Goal: Transaction & Acquisition: Purchase product/service

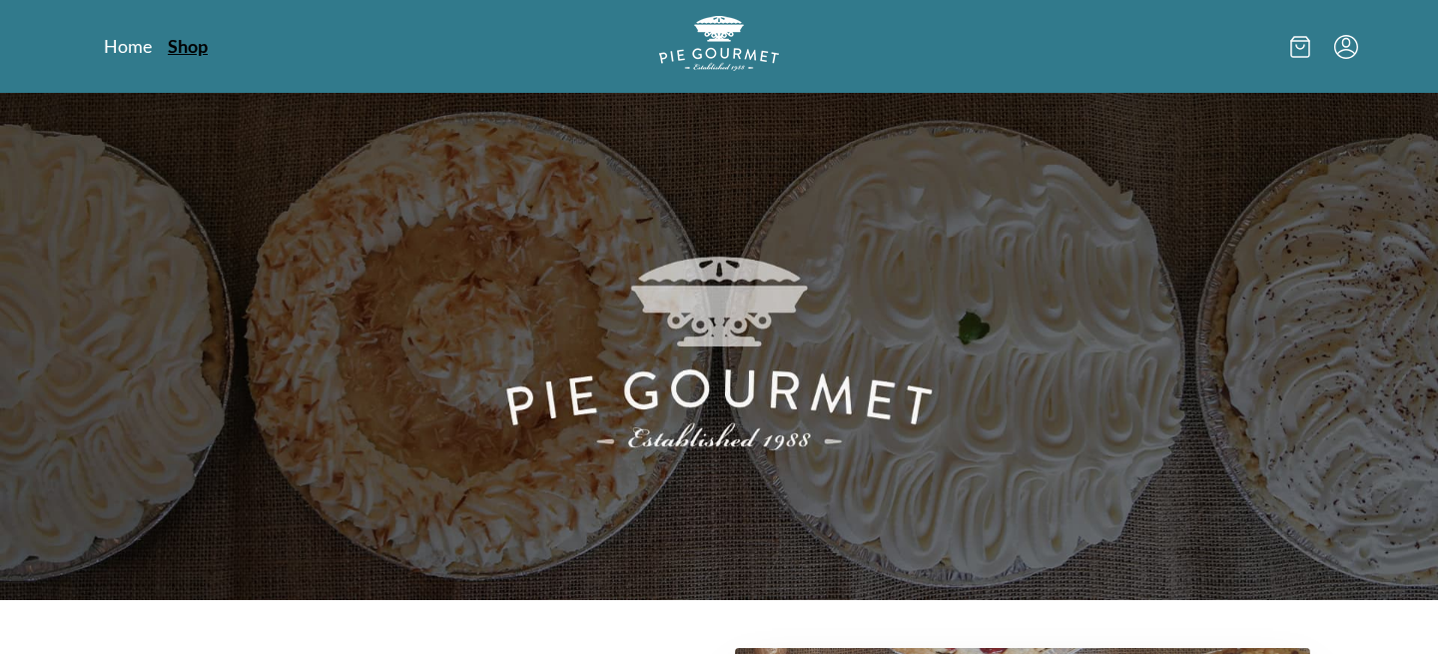
click at [199, 48] on link "Shop" at bounding box center [188, 46] width 40 height 24
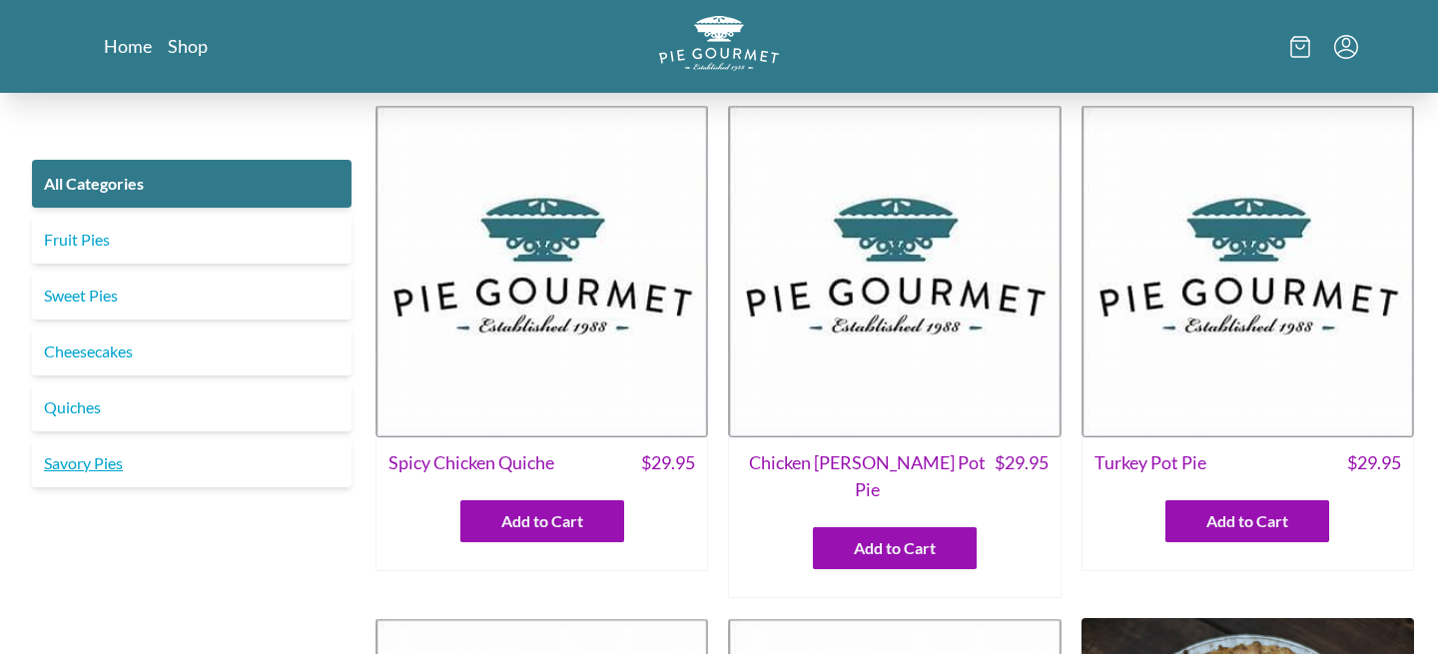
click at [119, 451] on link "Savory Pies" at bounding box center [191, 463] width 319 height 48
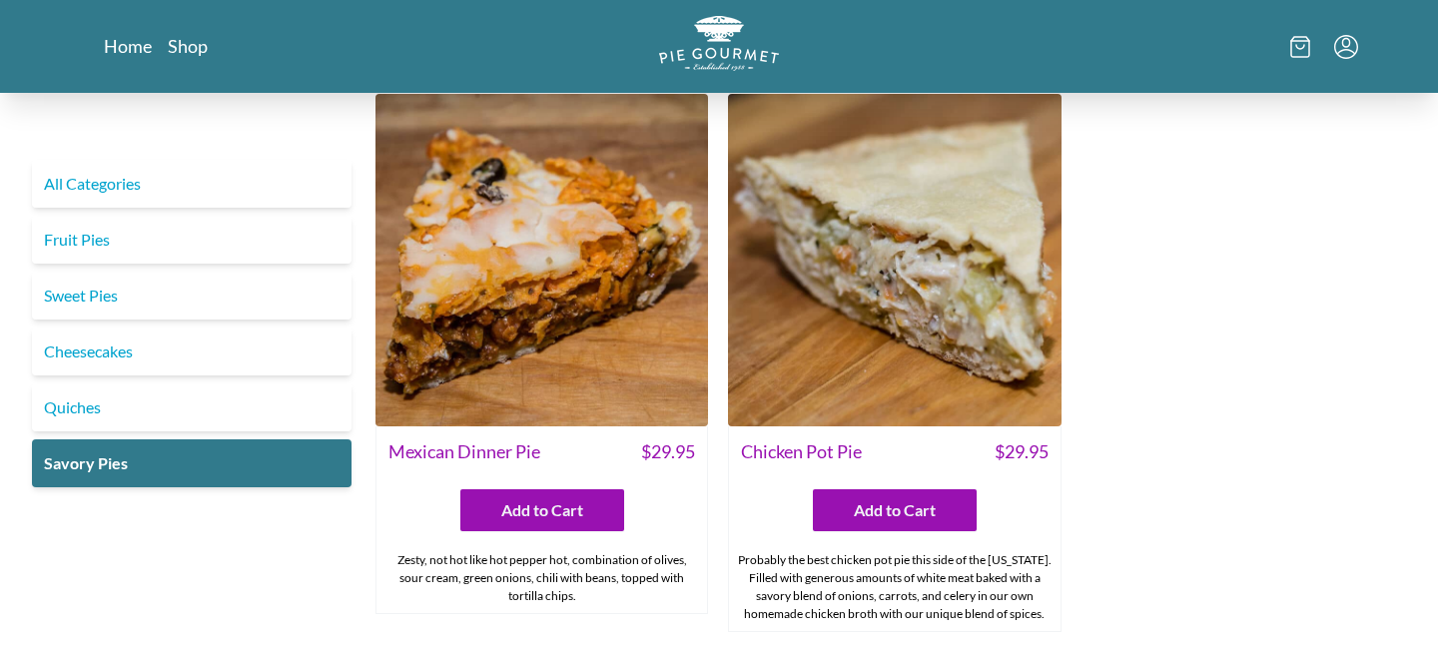
scroll to position [1114, 0]
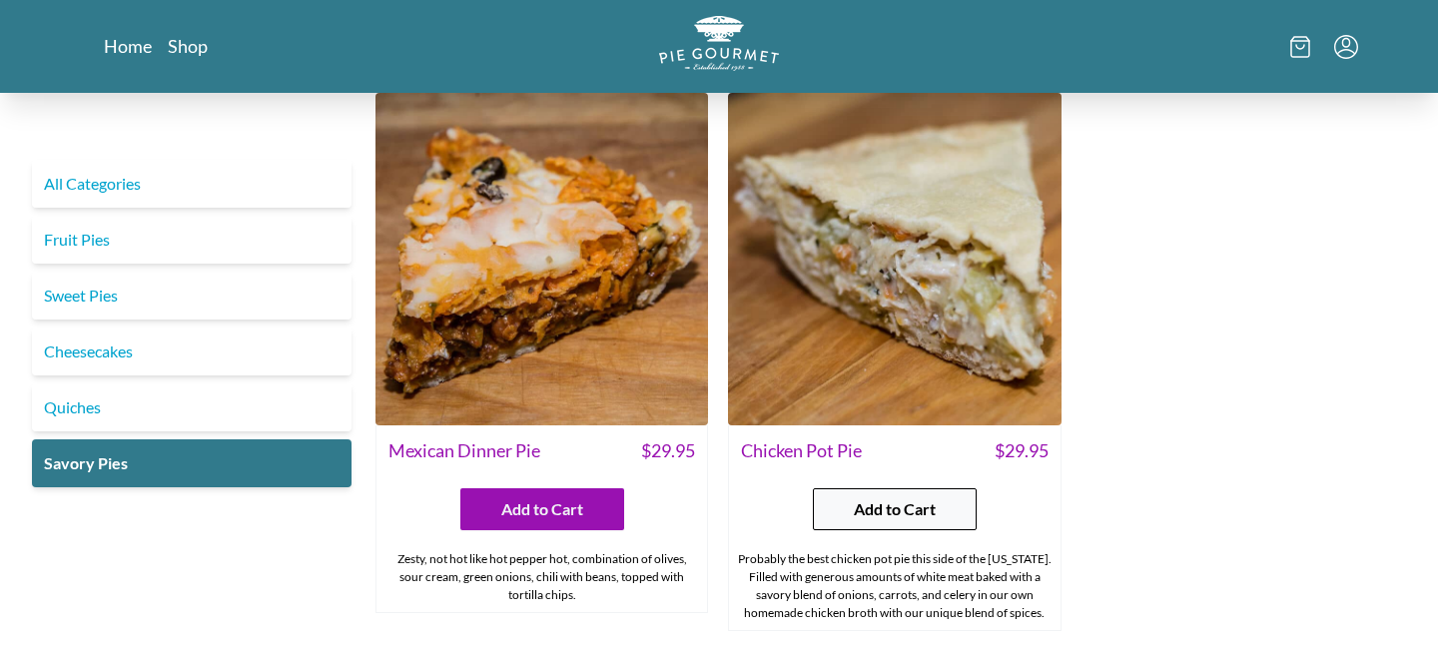
click at [911, 497] on span "Add to Cart" at bounding box center [895, 509] width 82 height 24
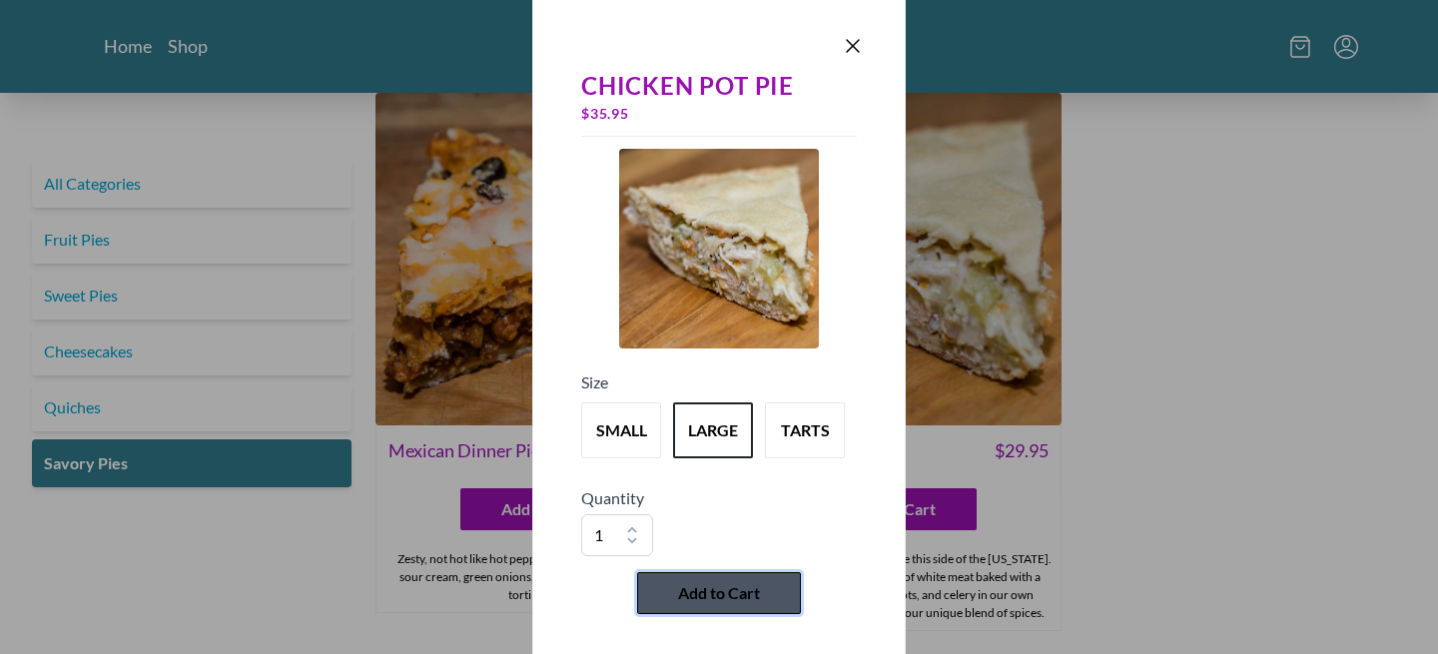
click at [733, 581] on span "Add to Cart" at bounding box center [719, 593] width 82 height 24
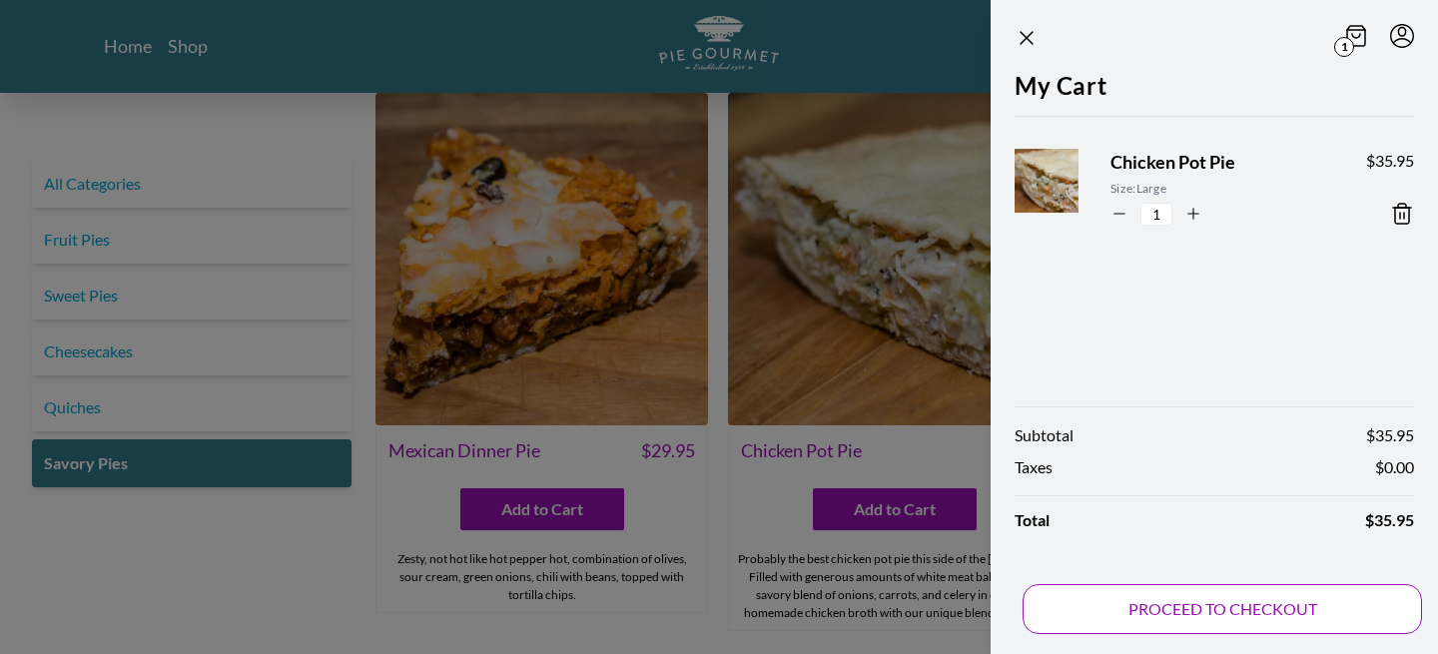
click at [1235, 595] on button "PROCEED TO CHECKOUT" at bounding box center [1221, 609] width 399 height 50
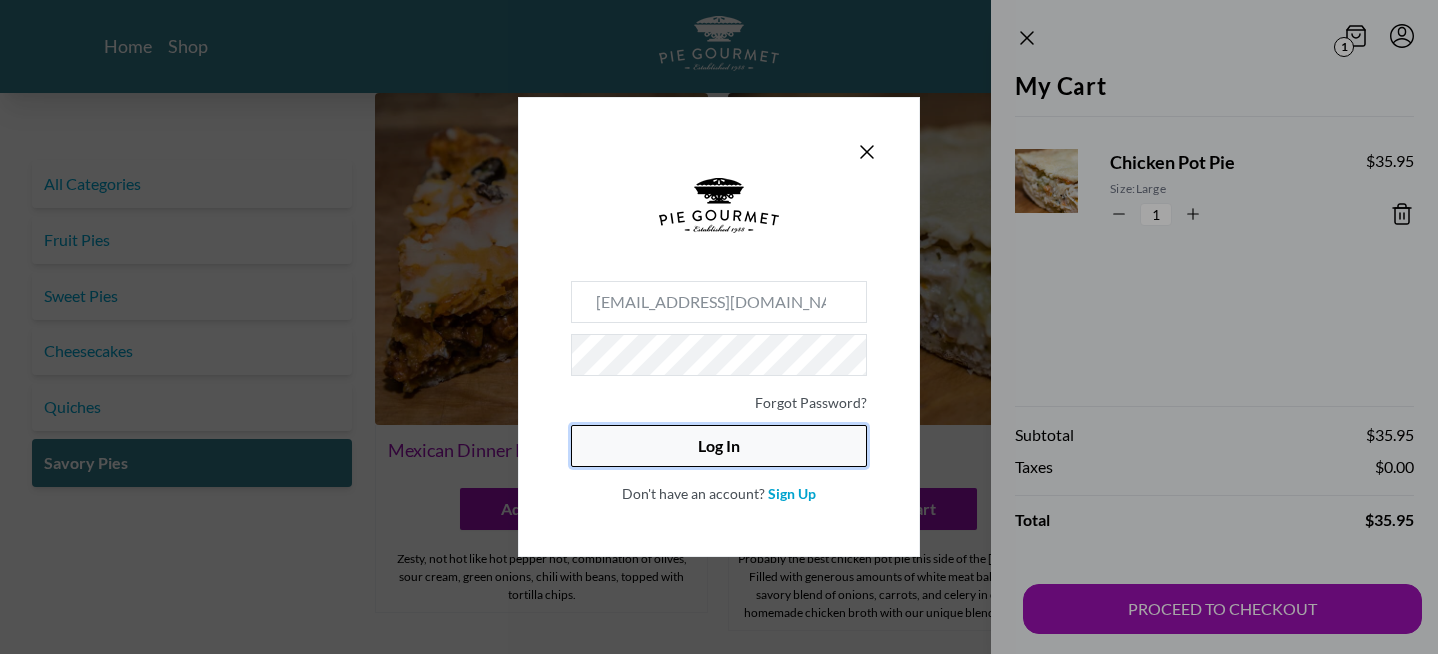
click at [793, 446] on button "Log In" at bounding box center [719, 446] width 296 height 42
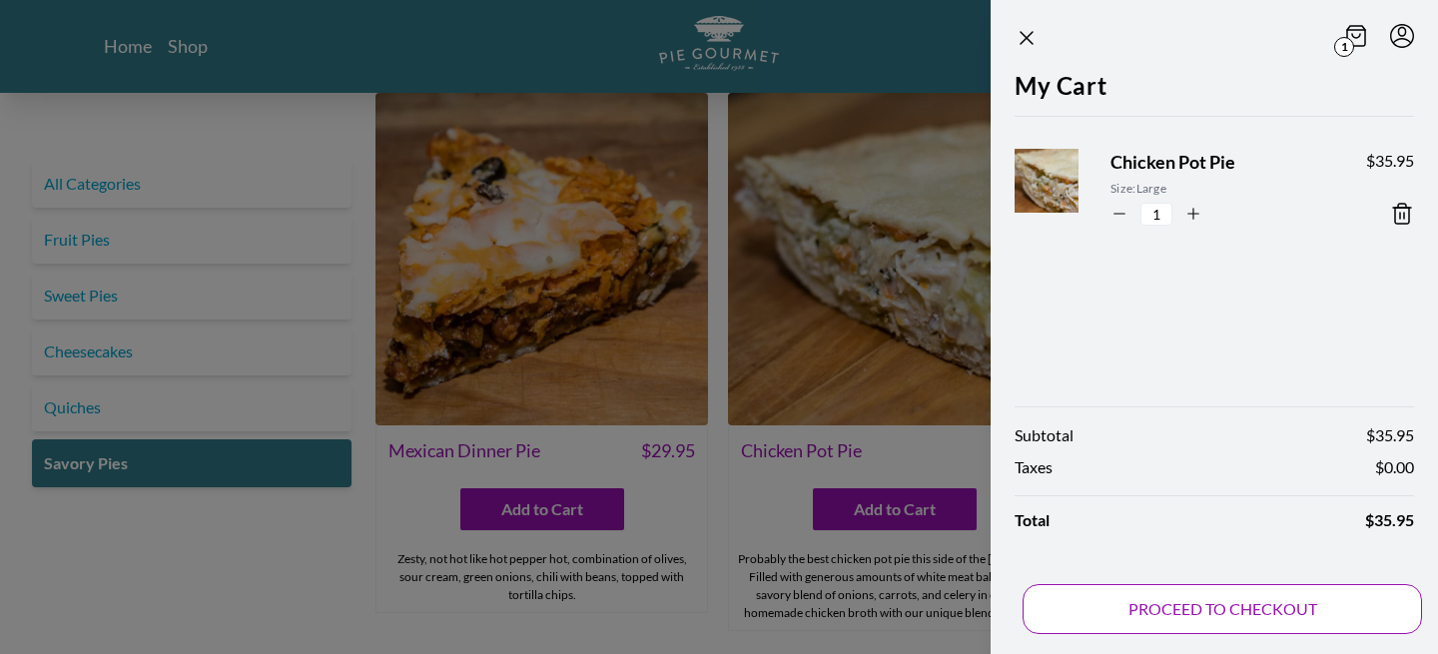
click at [1140, 610] on button "PROCEED TO CHECKOUT" at bounding box center [1221, 609] width 399 height 50
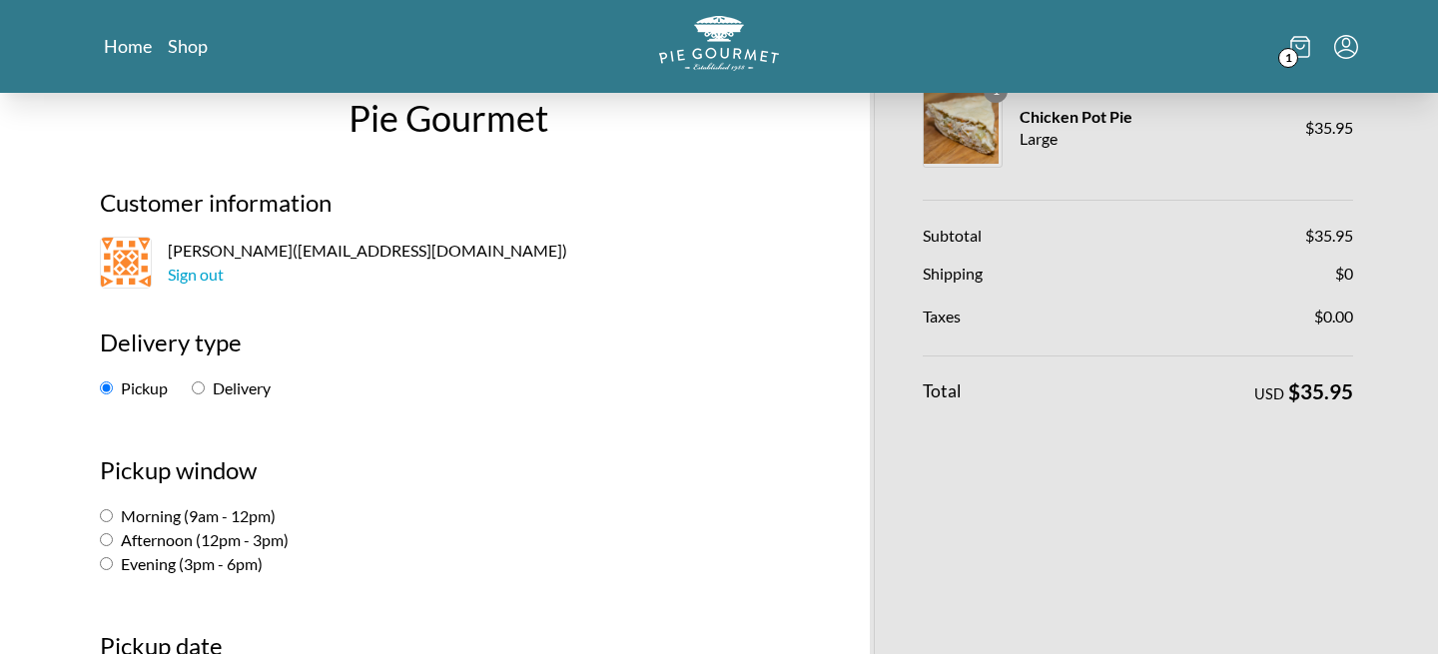
scroll to position [48, 0]
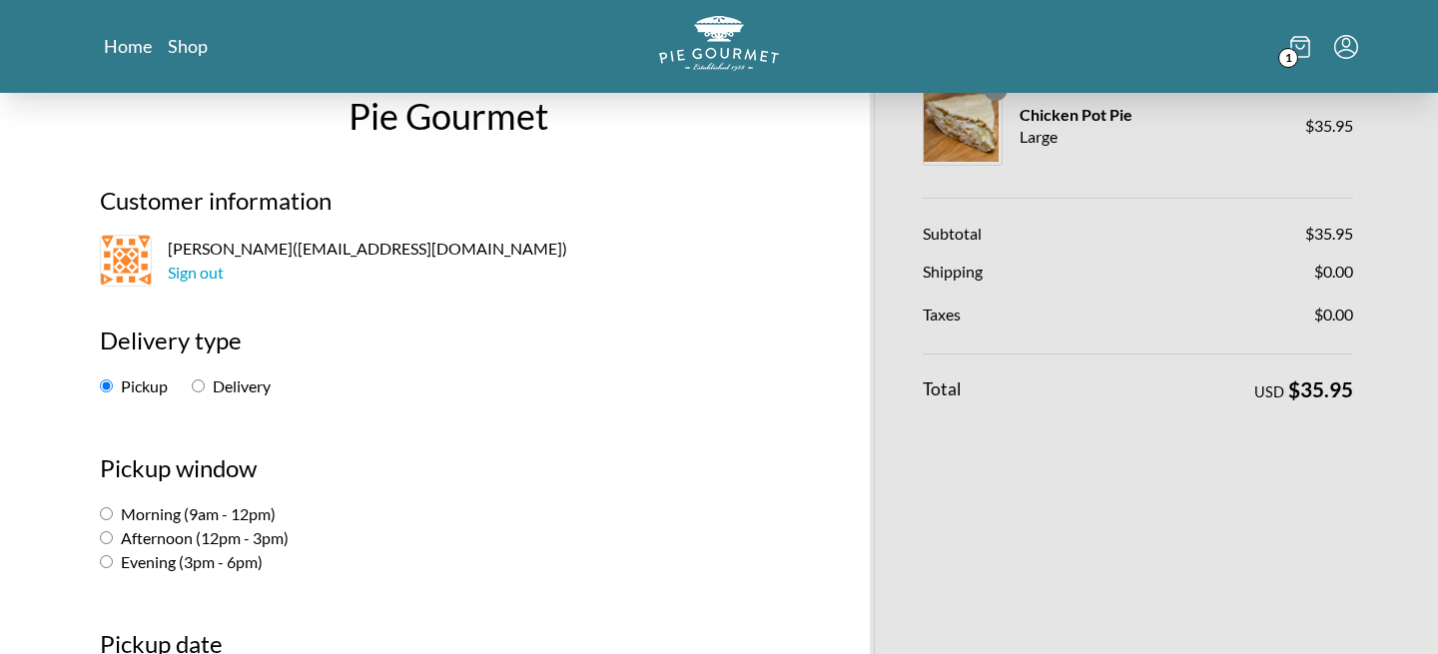
click at [189, 529] on label "Afternoon (12pm - 3pm)" at bounding box center [194, 537] width 189 height 19
click at [113, 531] on input "Afternoon (12pm - 3pm)" at bounding box center [106, 537] width 13 height 13
radio input "true"
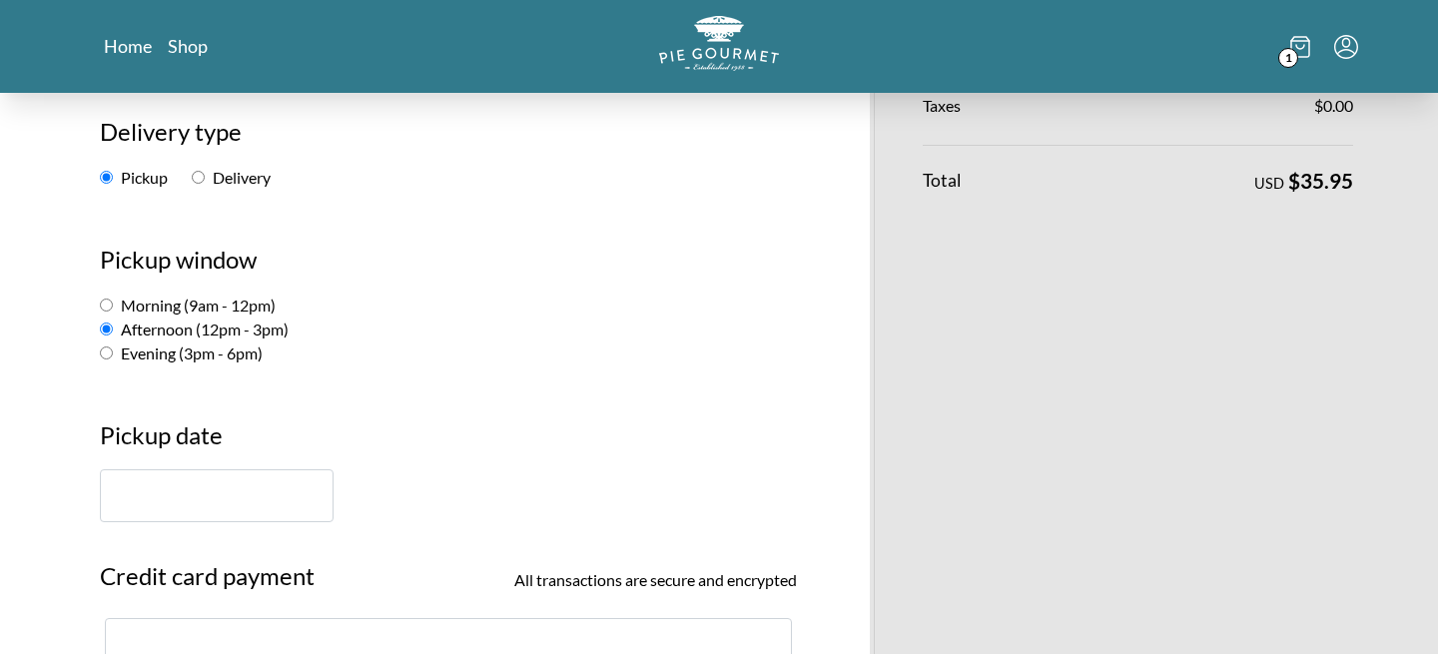
scroll to position [262, 0]
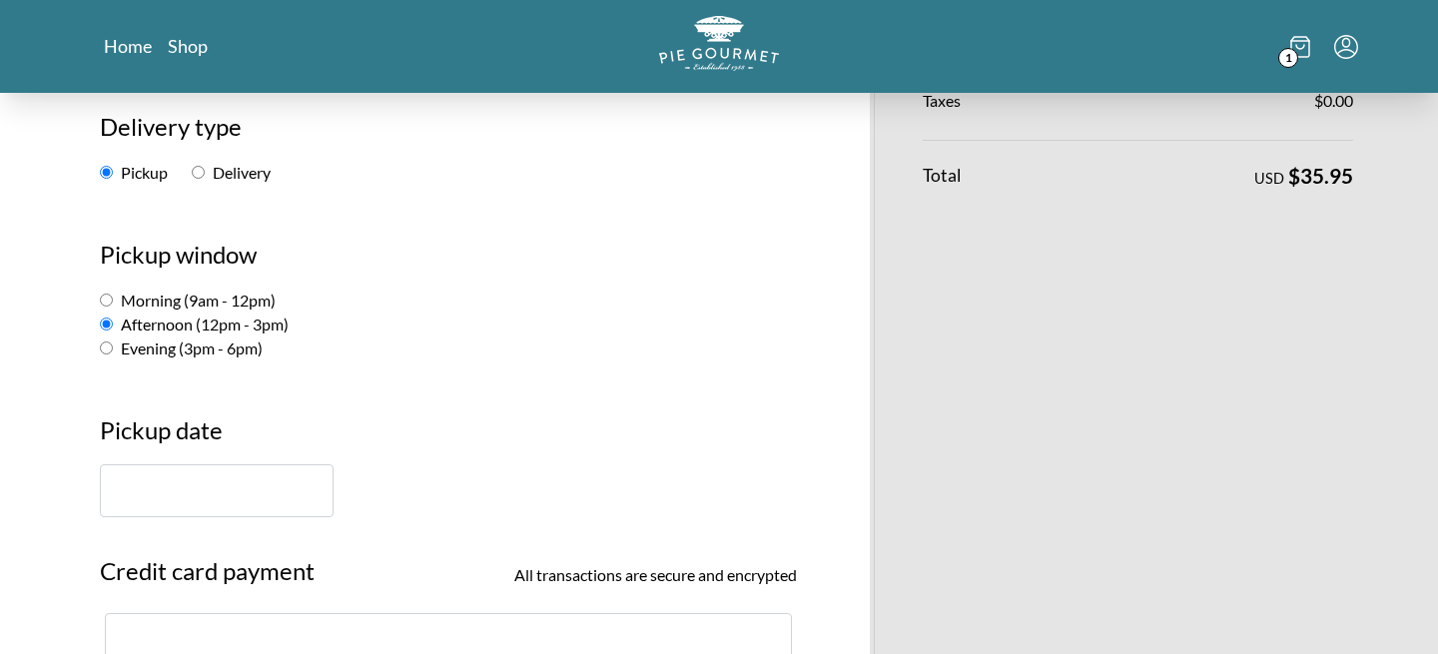
click at [243, 508] on input "text" at bounding box center [217, 490] width 234 height 53
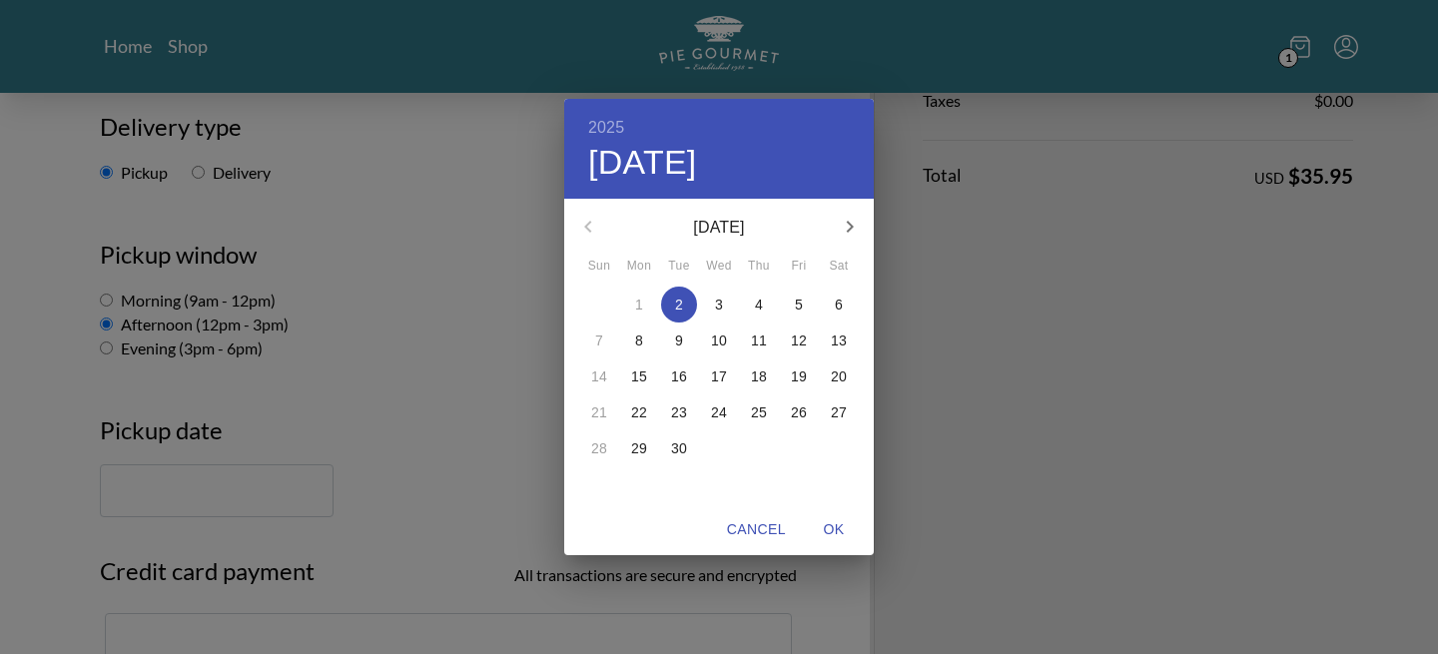
click at [719, 308] on p "3" at bounding box center [719, 305] width 8 height 20
click at [832, 523] on span "OK" at bounding box center [834, 529] width 48 height 25
type input "[DATE]"
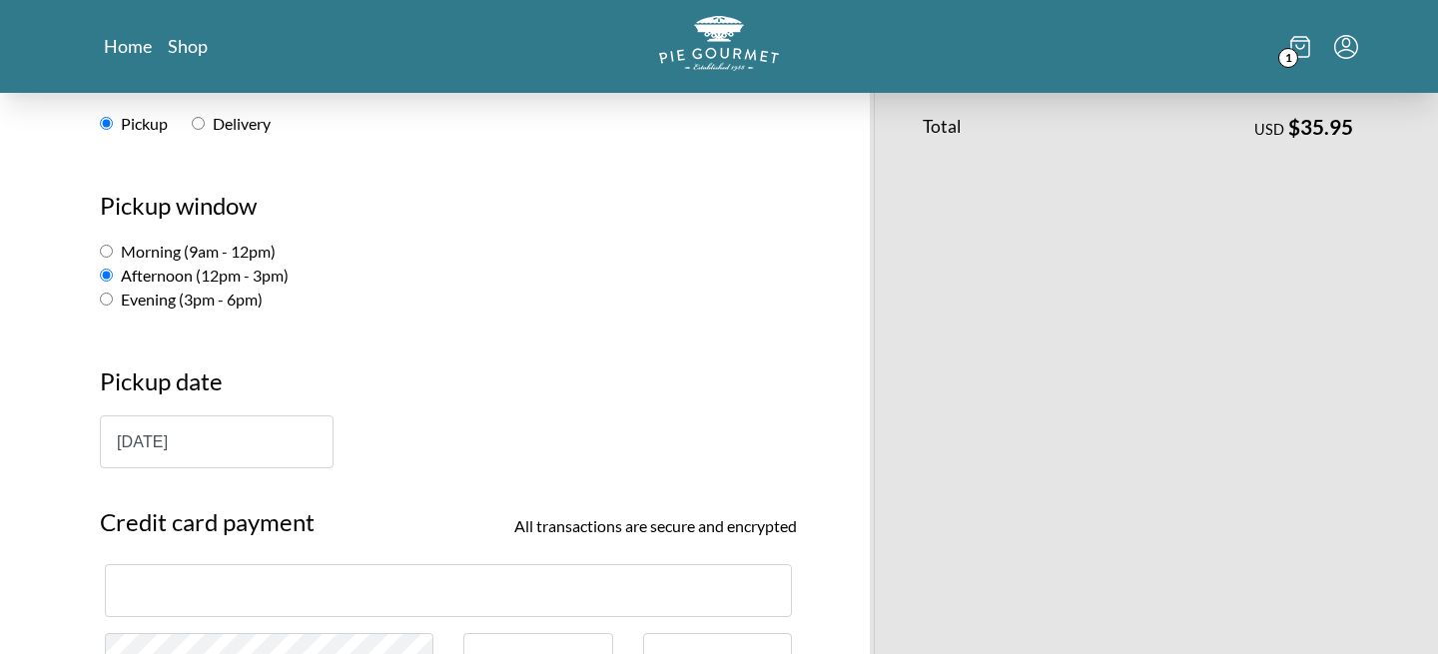
scroll to position [253, 0]
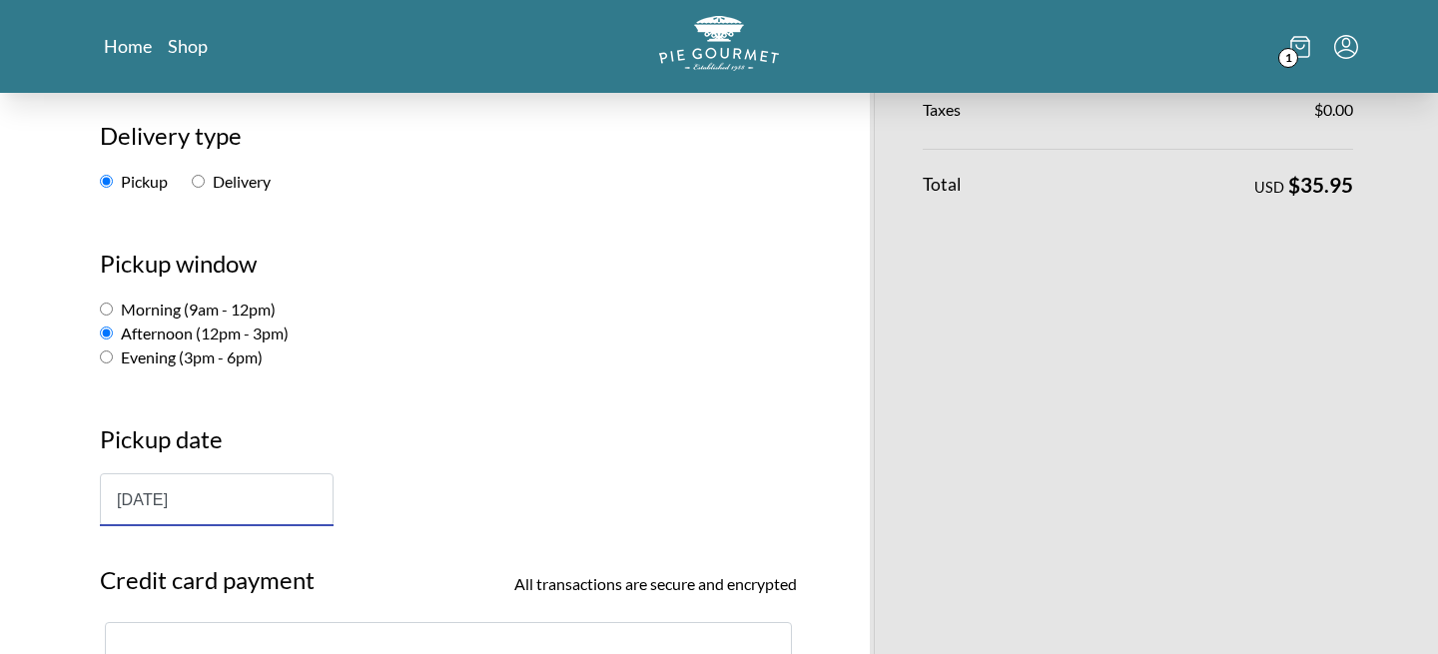
click at [122, 362] on label "Evening (3pm - 6pm)" at bounding box center [181, 356] width 163 height 19
click at [113, 362] on input "Evening (3pm - 6pm)" at bounding box center [106, 356] width 13 height 13
radio input "true"
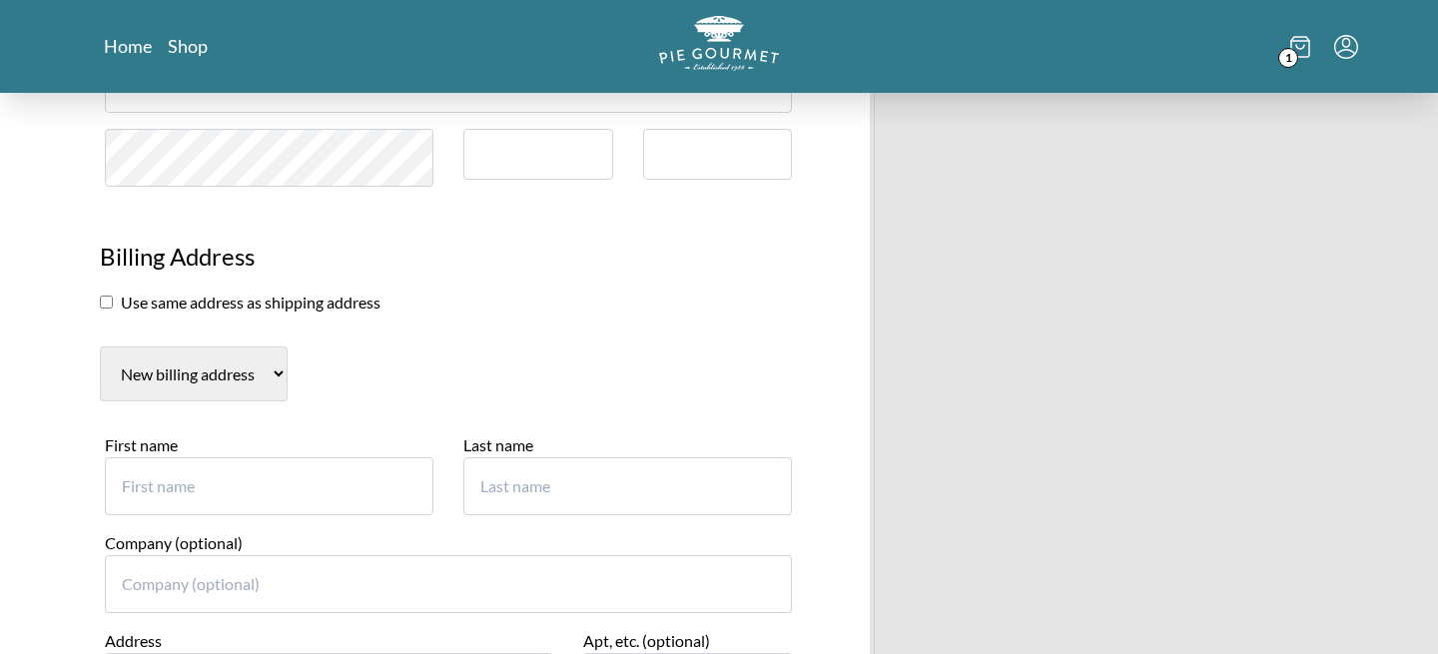
scroll to position [835, 0]
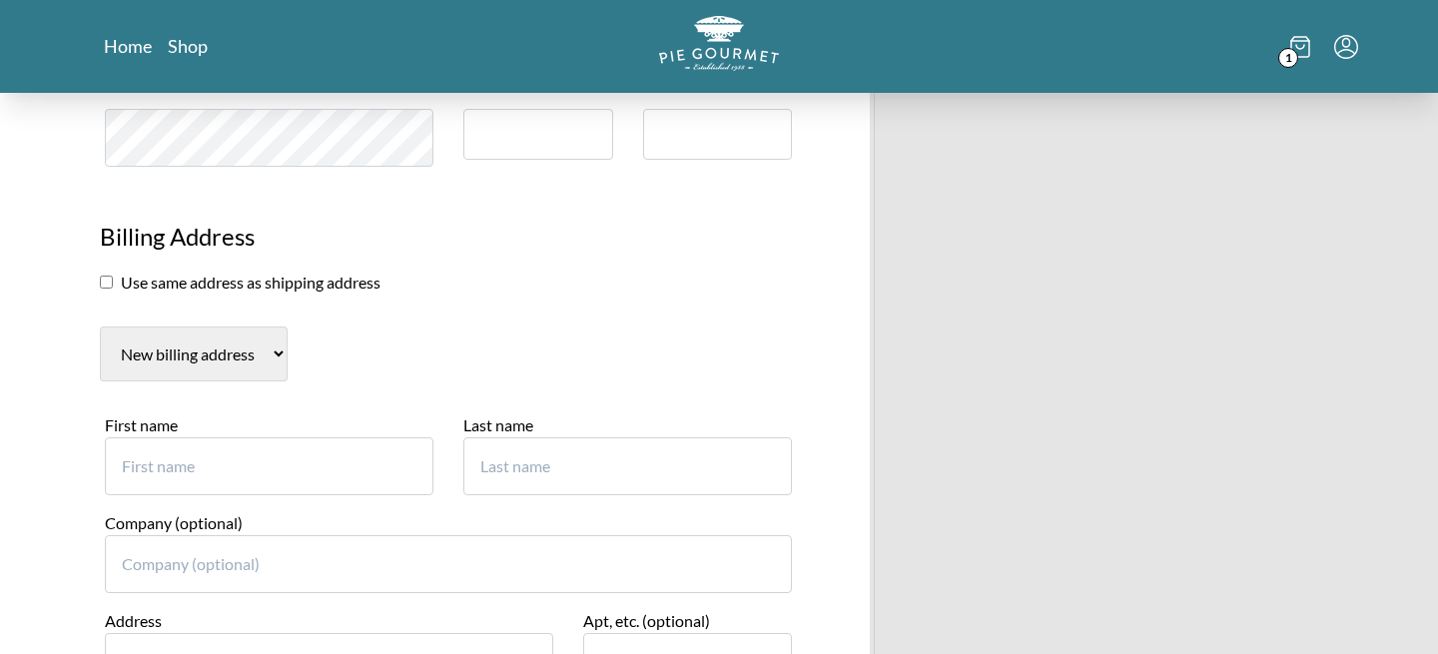
click at [238, 289] on section "Use same address as shipping address" at bounding box center [448, 283] width 697 height 24
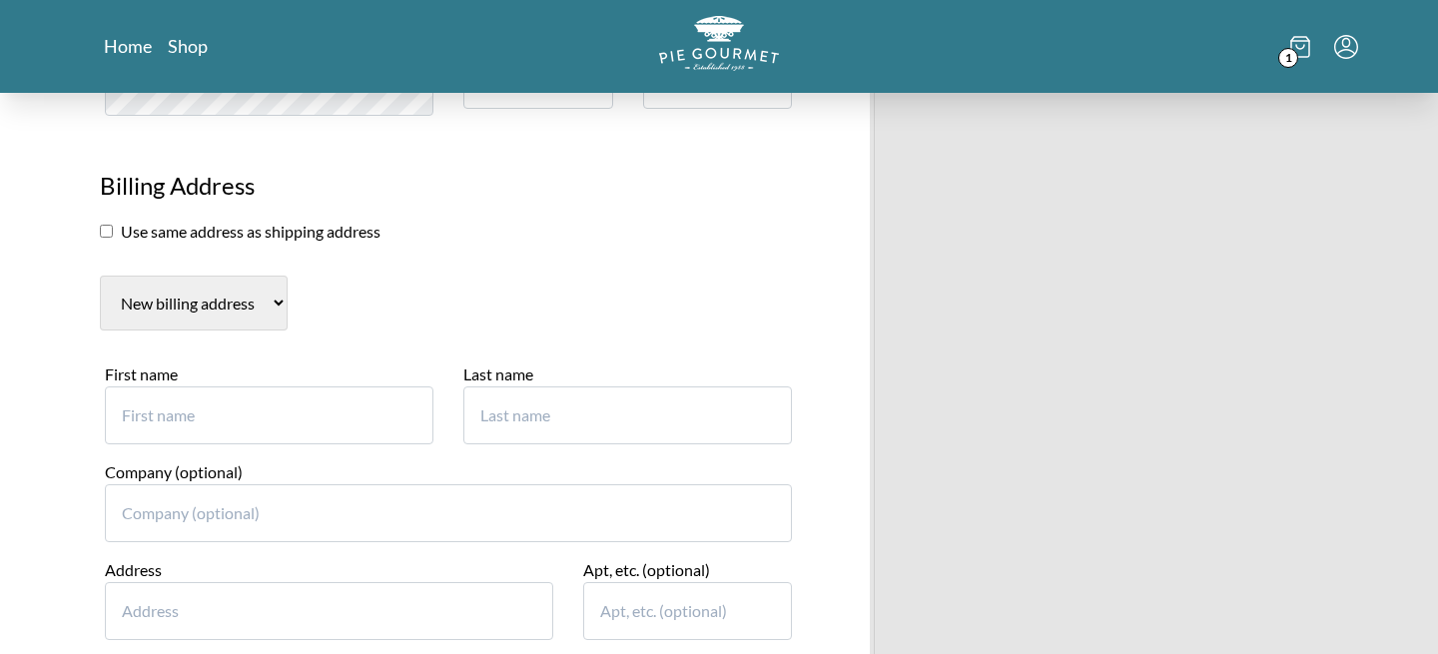
scroll to position [889, 0]
click at [106, 231] on input "checkbox" at bounding box center [106, 228] width 13 height 13
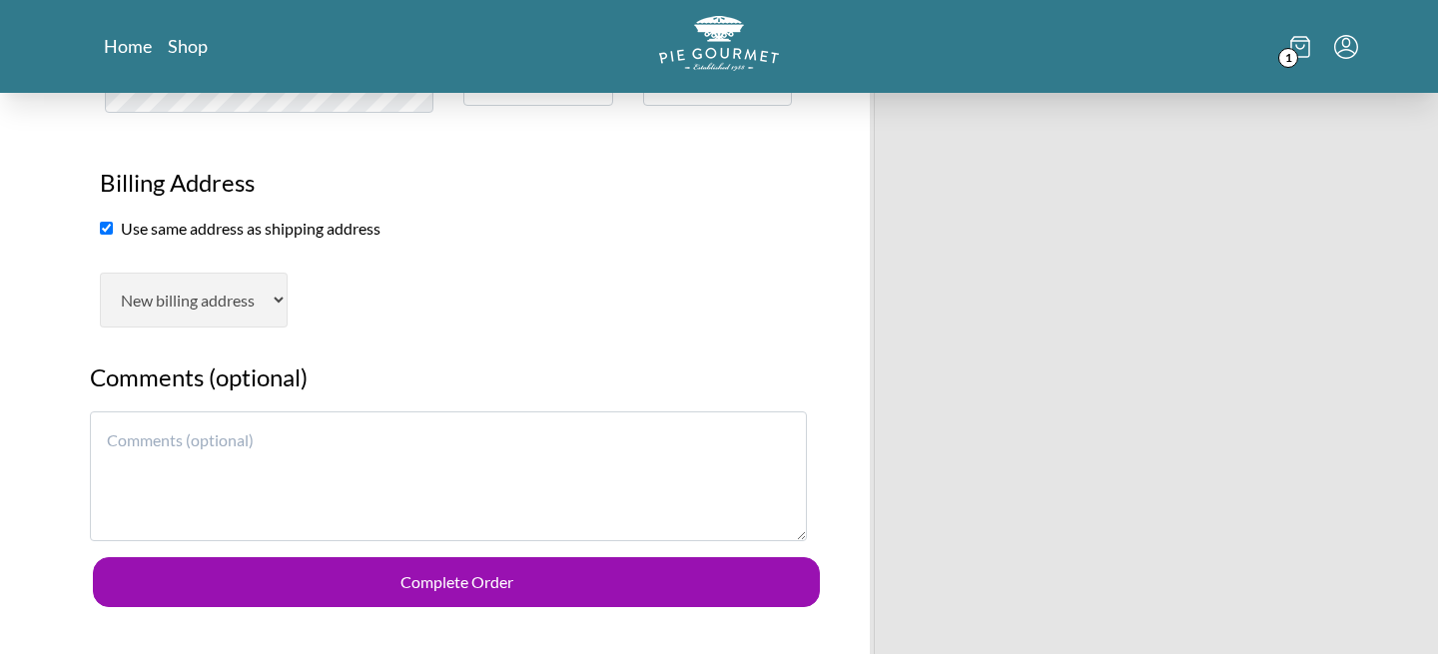
click at [106, 231] on input "checkbox" at bounding box center [106, 228] width 13 height 13
checkbox input "false"
select select "AL"
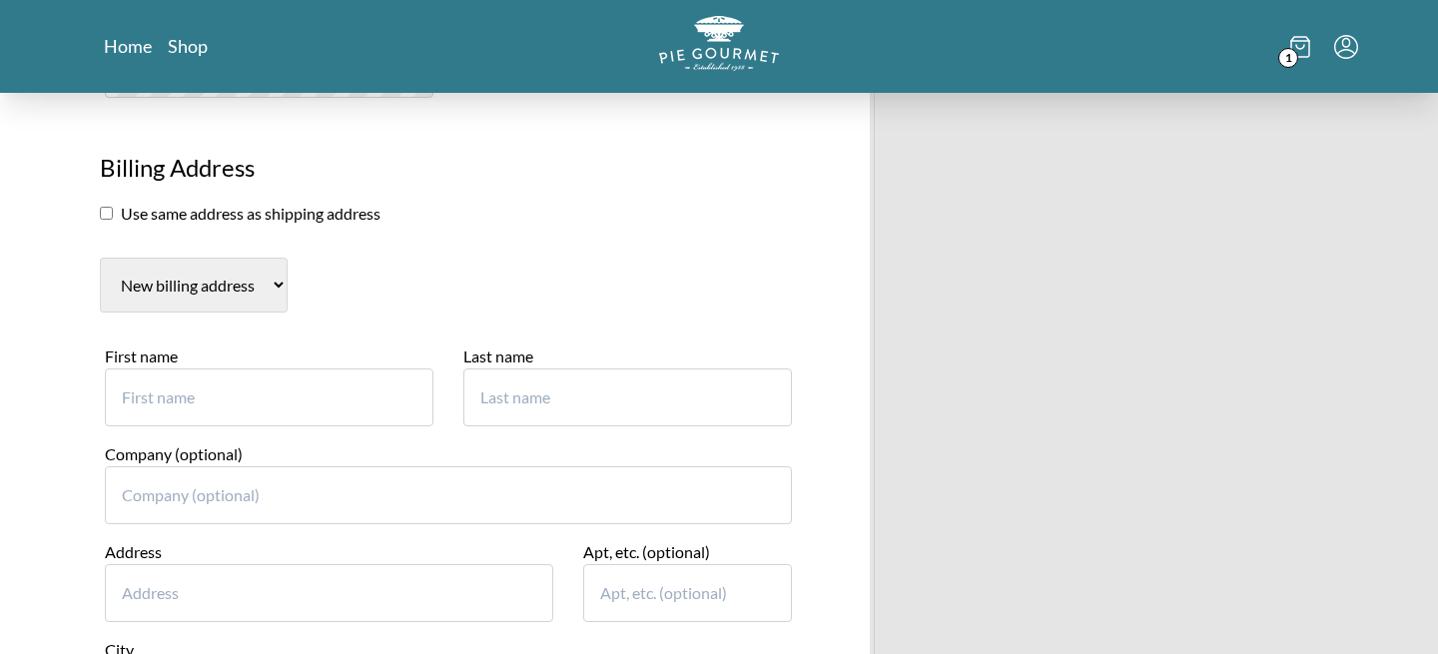
scroll to position [905, 0]
click at [218, 286] on select "New billing address" at bounding box center [194, 284] width 188 height 55
click at [1348, 44] on icon "Menu" at bounding box center [1346, 42] width 8 height 10
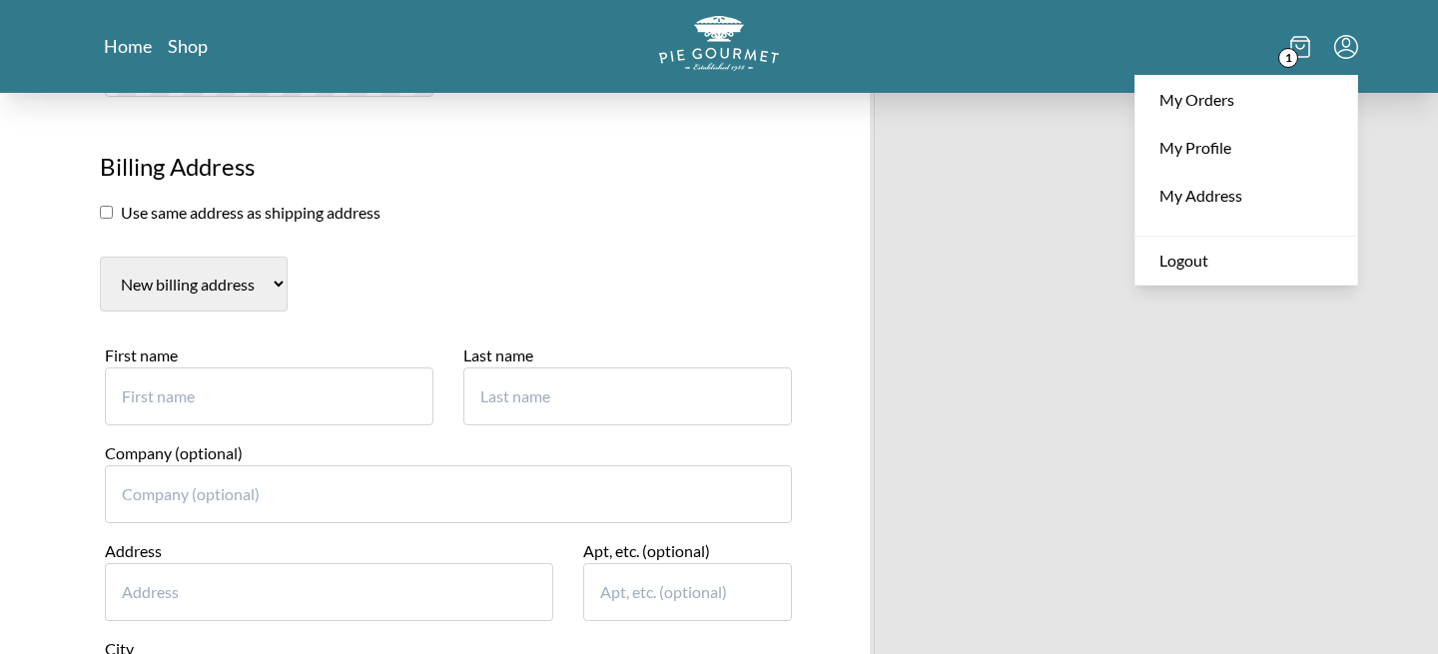
click at [695, 242] on section "Billing Address Use same address as shipping address New billing address First …" at bounding box center [448, 530] width 727 height 802
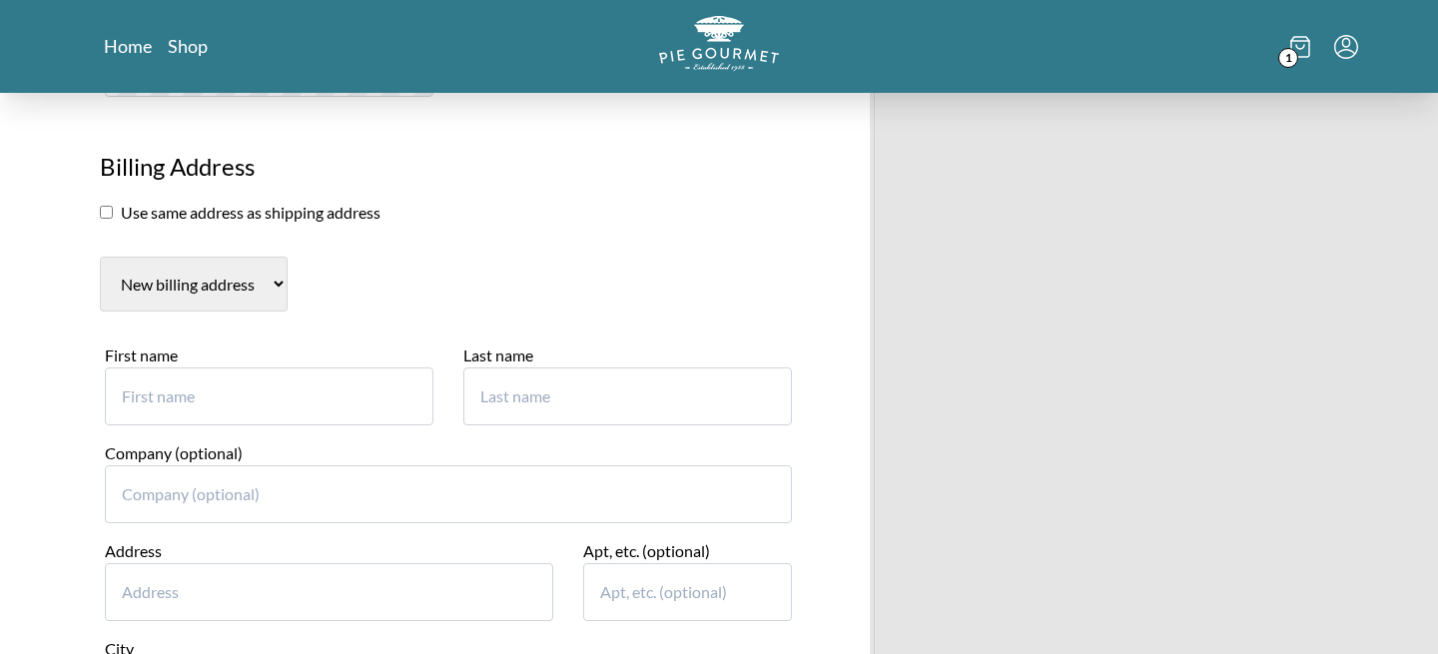
scroll to position [914, 0]
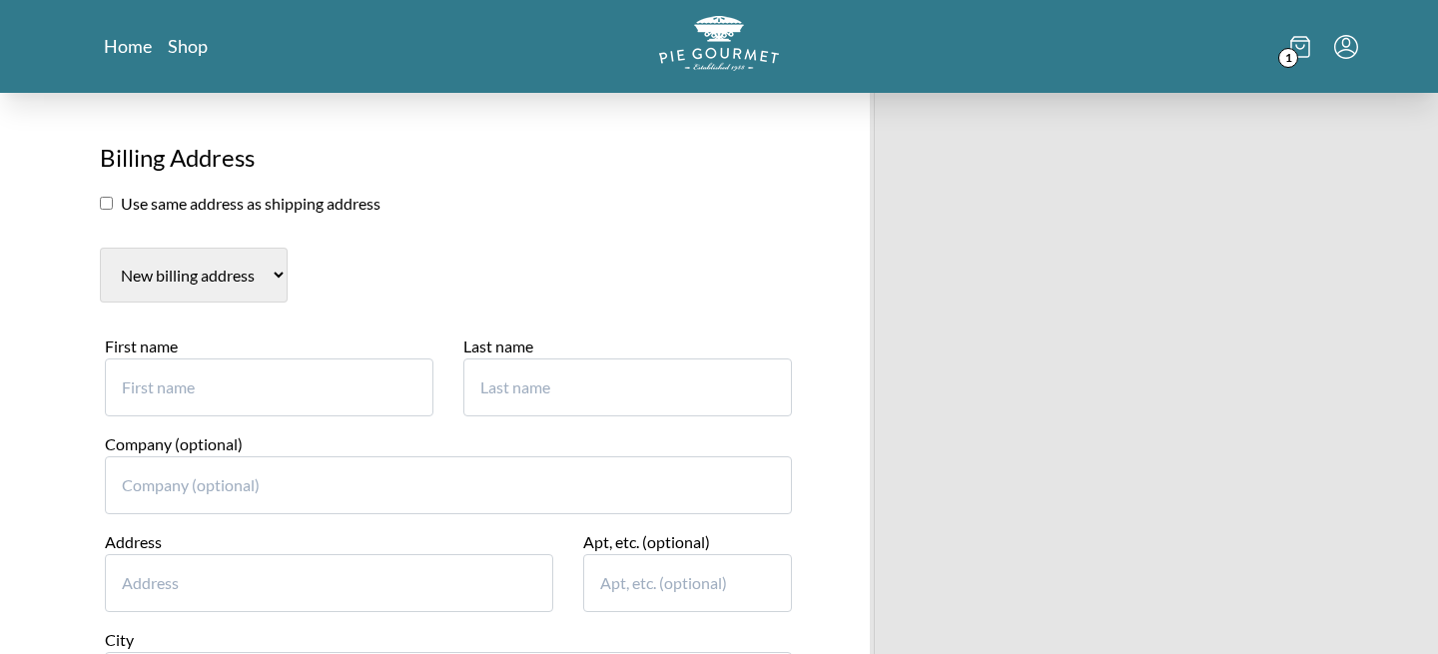
click at [306, 200] on section "Use same address as shipping address" at bounding box center [448, 204] width 697 height 24
click at [102, 206] on input "checkbox" at bounding box center [106, 203] width 13 height 13
checkbox input "true"
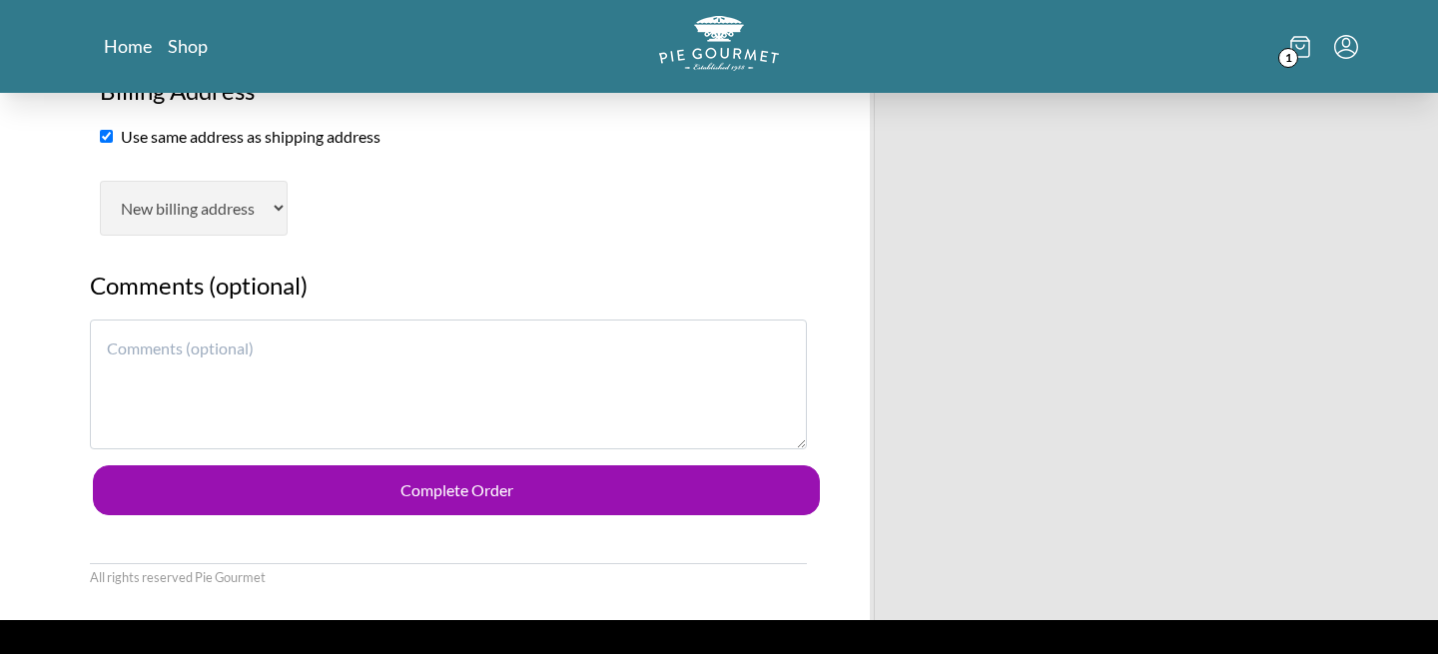
scroll to position [1006, 0]
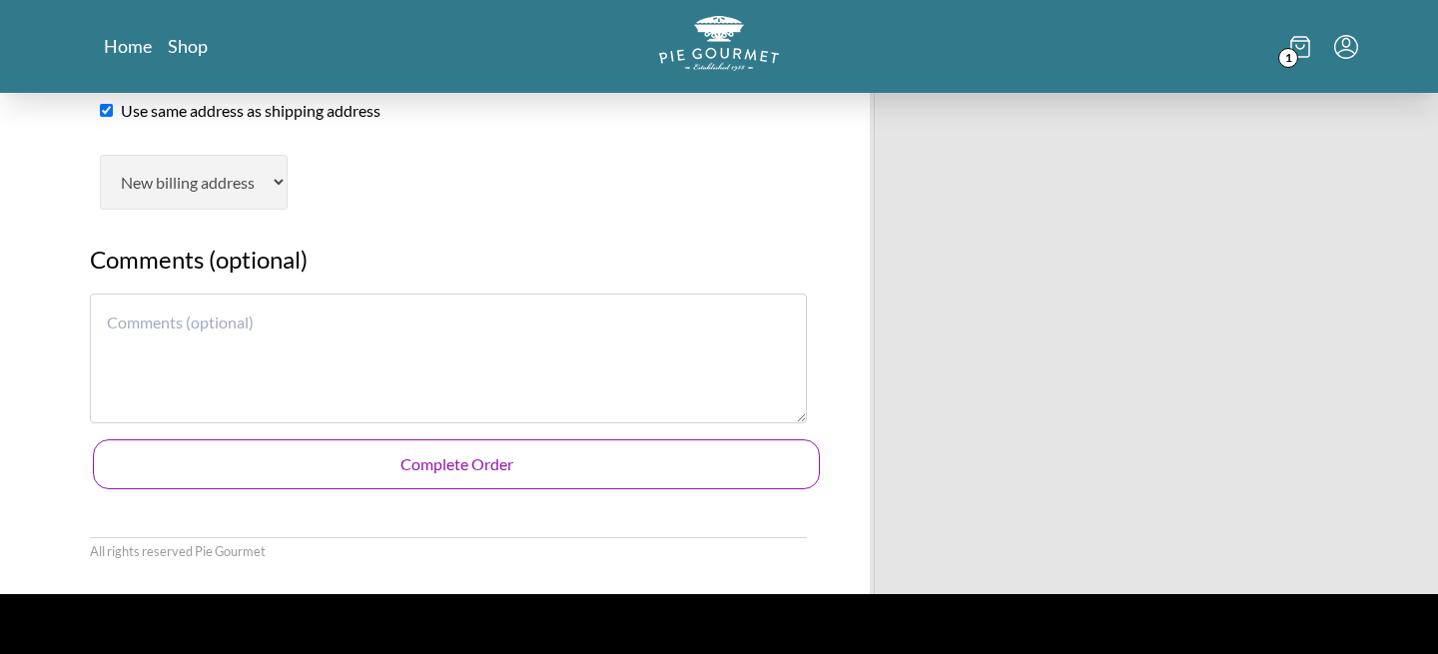
click at [258, 472] on button "Complete Order" at bounding box center [456, 464] width 727 height 50
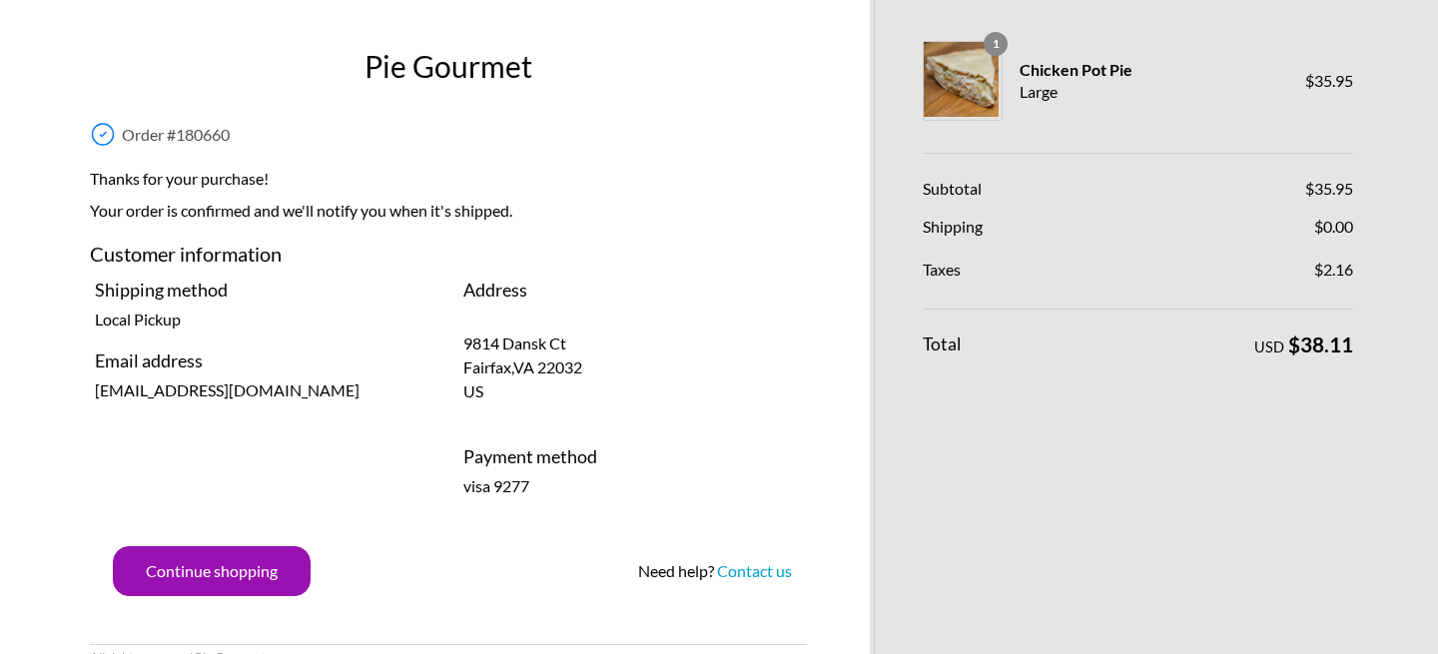
click at [457, 205] on p "Your order is confirmed and we'll notify you when it's shipped." at bounding box center [448, 215] width 717 height 32
click at [503, 359] on span "[GEOGRAPHIC_DATA]" at bounding box center [522, 366] width 119 height 19
click at [160, 310] on p "Local Pickup" at bounding box center [264, 319] width 338 height 24
click at [195, 213] on p "Your order is confirmed and we'll notify you when it's shipped." at bounding box center [448, 215] width 717 height 32
click at [171, 322] on p "Local Pickup" at bounding box center [264, 319] width 338 height 24
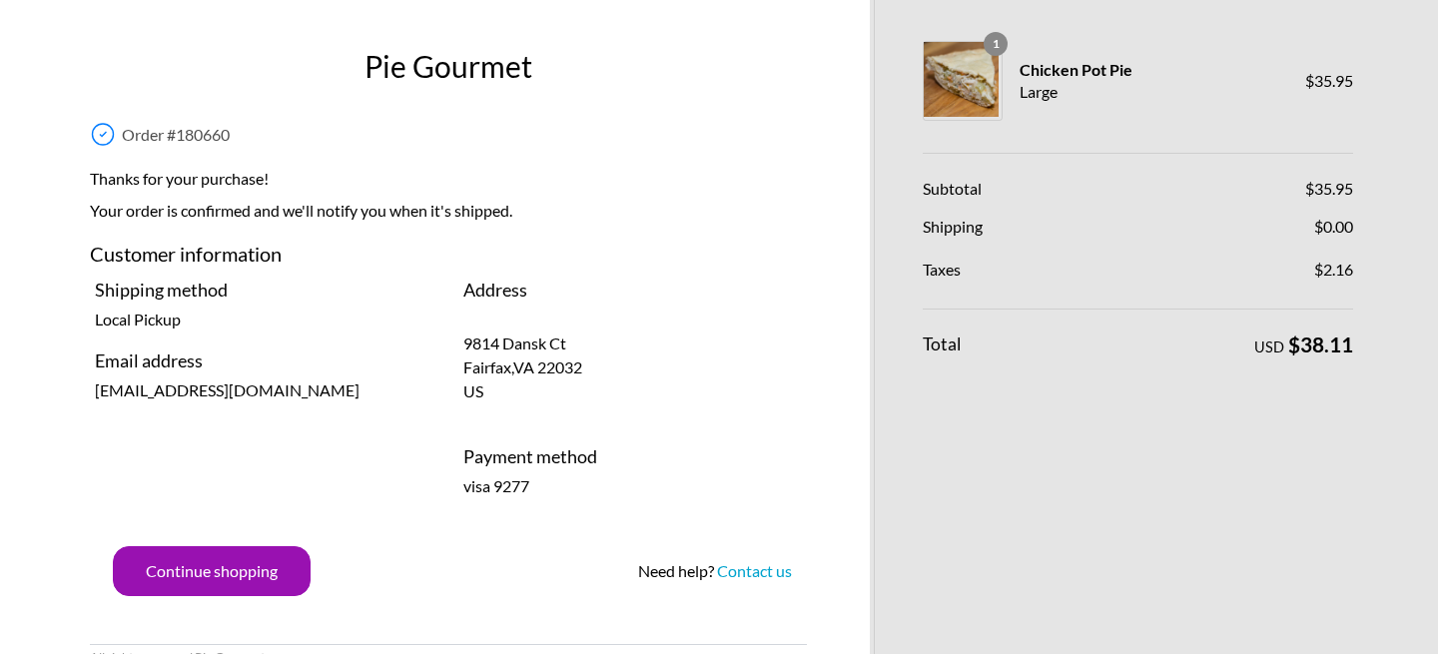
click at [186, 304] on div "Shipping method Local Pickup Email address [EMAIL_ADDRESS][DOMAIN_NAME]" at bounding box center [264, 388] width 368 height 222
click at [470, 367] on span "[GEOGRAPHIC_DATA]" at bounding box center [522, 366] width 119 height 19
click at [171, 310] on p "Local Pickup" at bounding box center [264, 319] width 338 height 24
click at [172, 311] on p "Local Pickup" at bounding box center [264, 319] width 338 height 24
